Goal: Transaction & Acquisition: Subscribe to service/newsletter

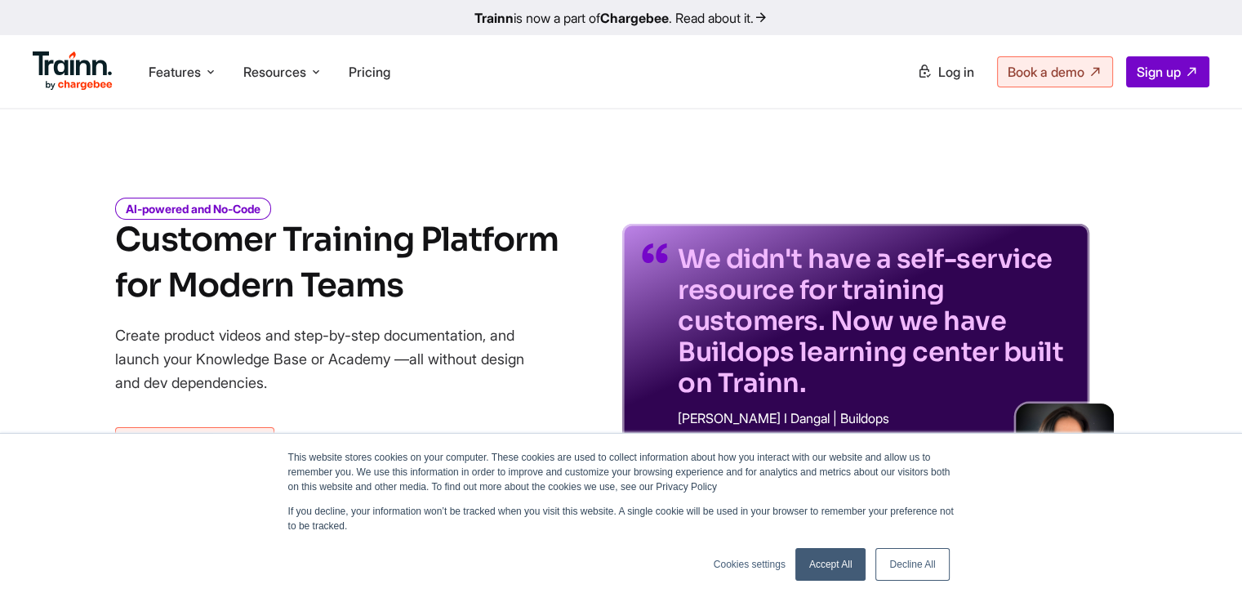
click at [916, 572] on link "Decline All" at bounding box center [911, 564] width 73 height 33
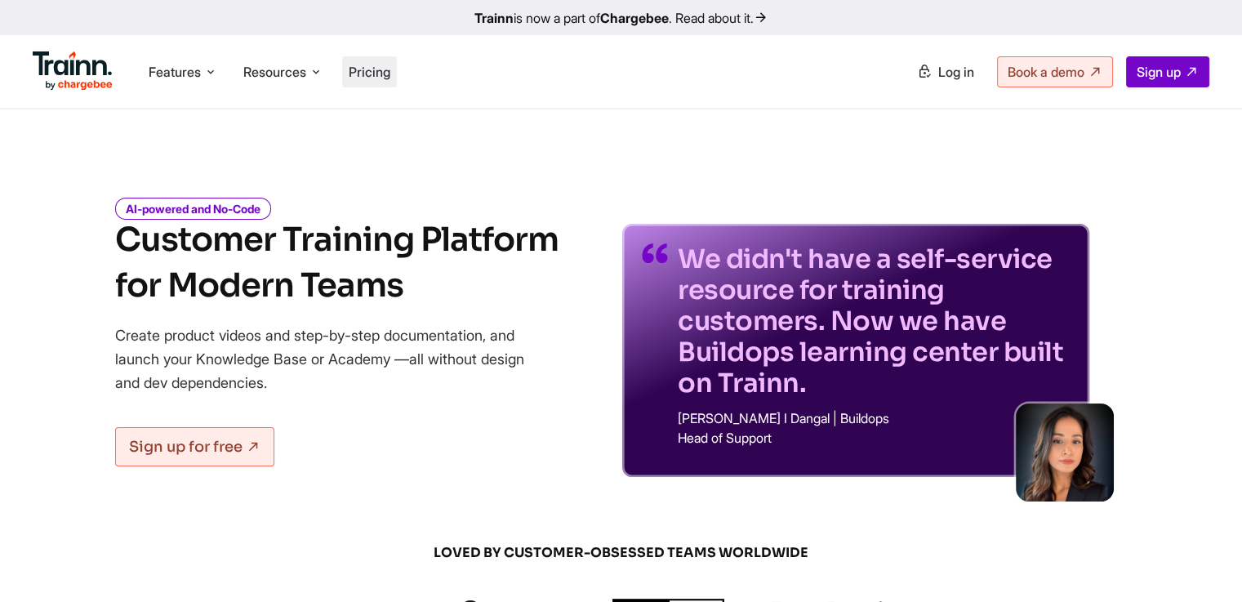
click at [382, 68] on span "Pricing" at bounding box center [370, 72] width 42 height 16
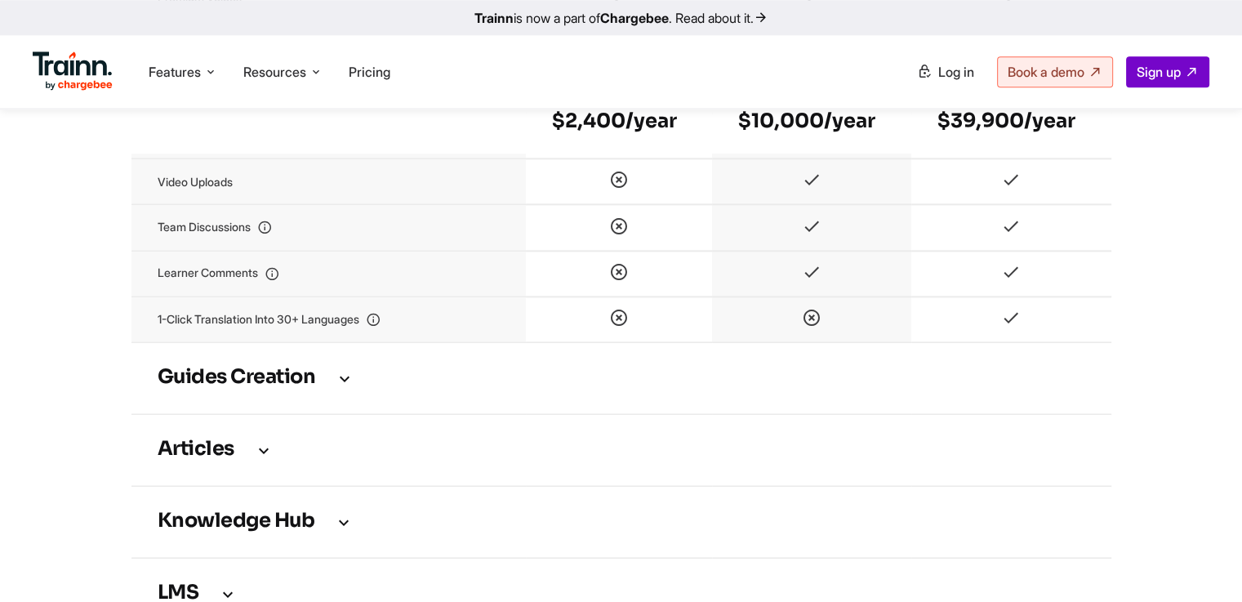
scroll to position [2308, 0]
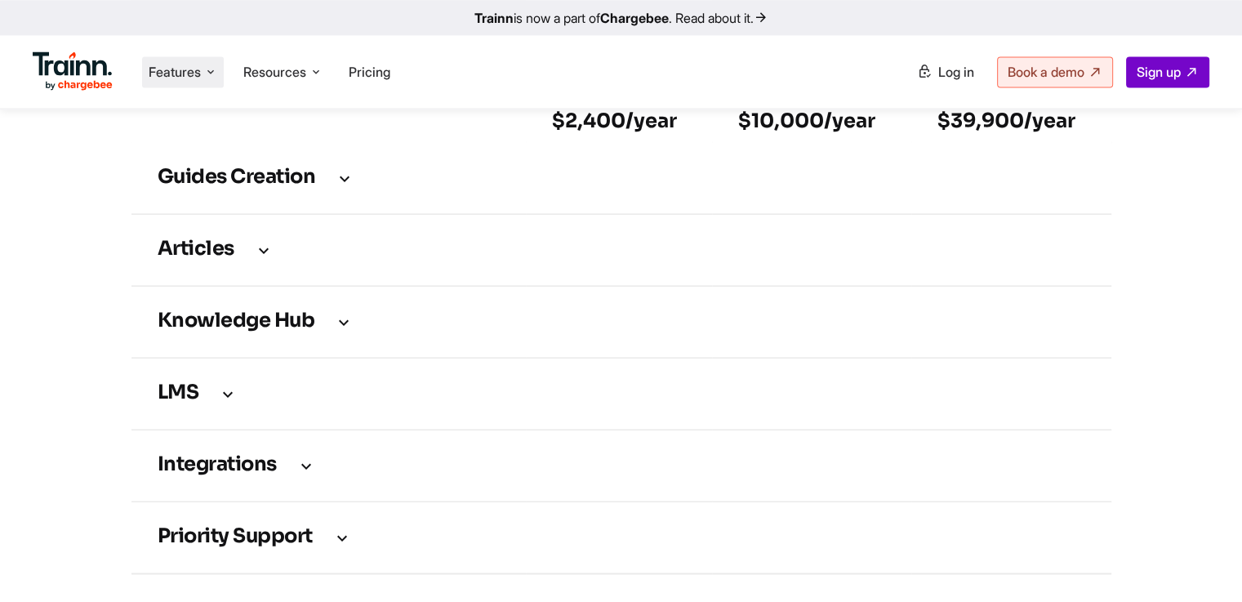
click at [207, 66] on icon at bounding box center [210, 72] width 13 height 16
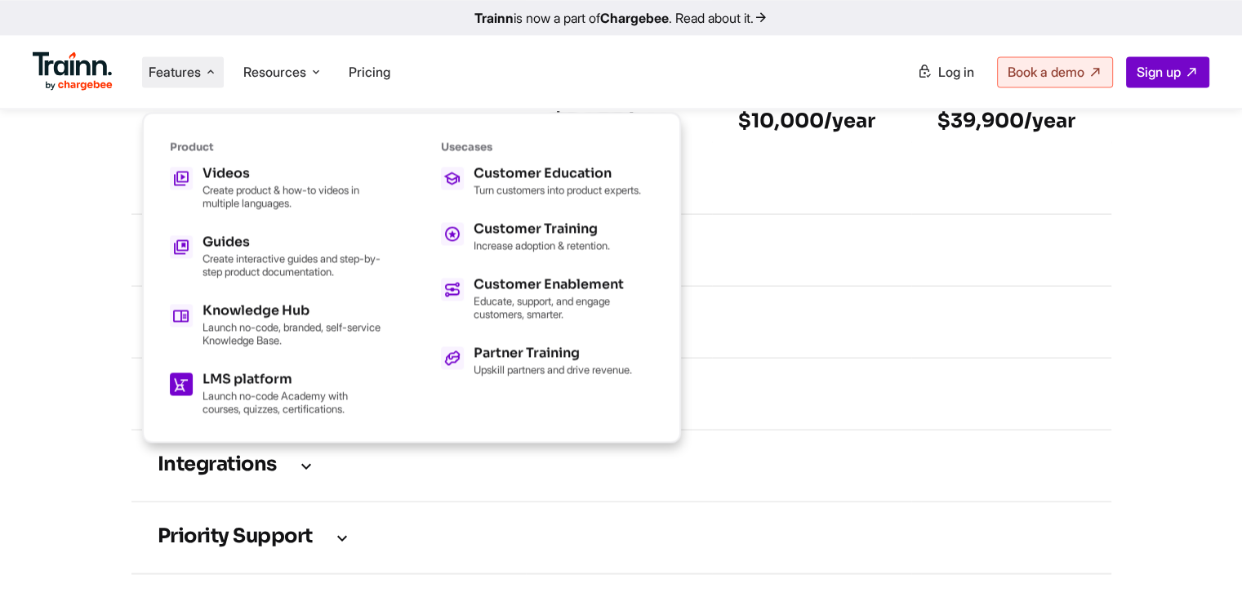
click at [317, 404] on p "Launch no-code Academy with courses, quizzes, certifications." at bounding box center [292, 402] width 180 height 26
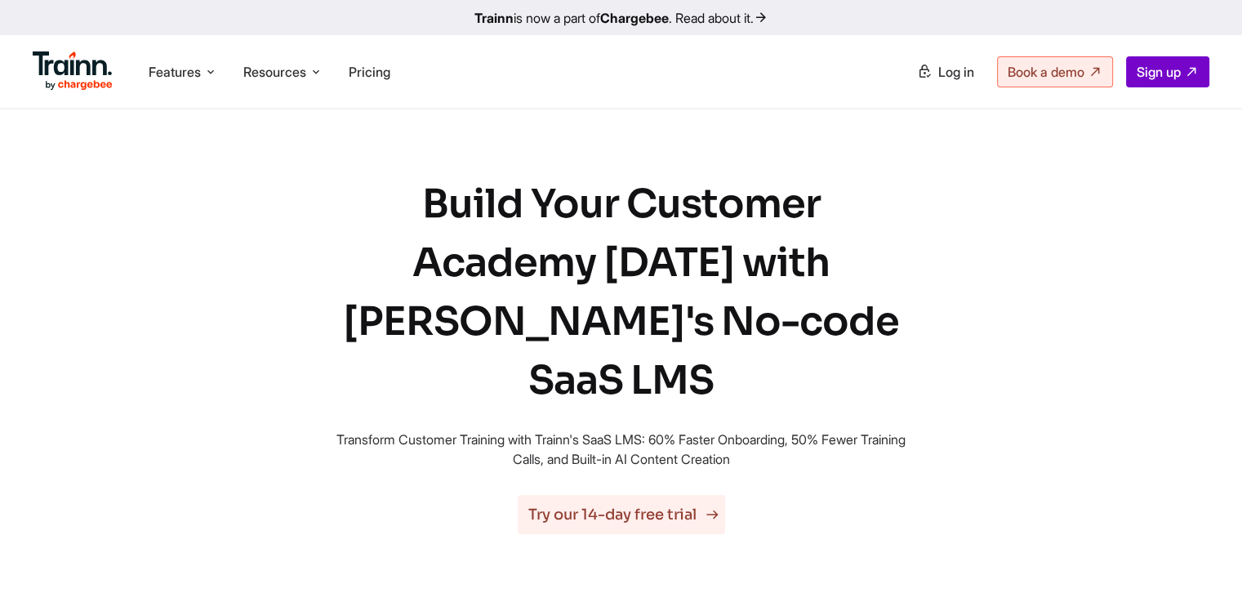
click at [634, 495] on link "Try our 14-day free trial" at bounding box center [621, 514] width 207 height 39
